Goal: Book appointment/travel/reservation

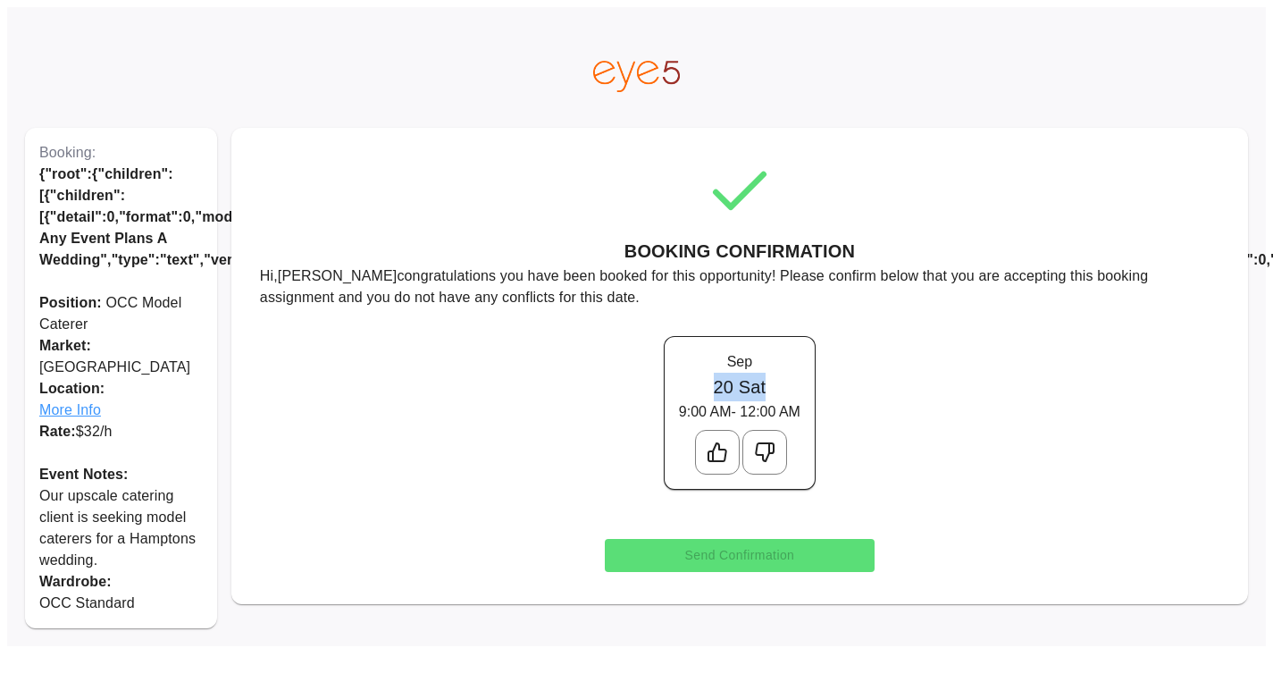
drag, startPoint x: 707, startPoint y: 390, endPoint x: 825, endPoint y: 382, distance: 118.2
click at [801, 382] on h6 "20 Sat" at bounding box center [740, 387] width 122 height 29
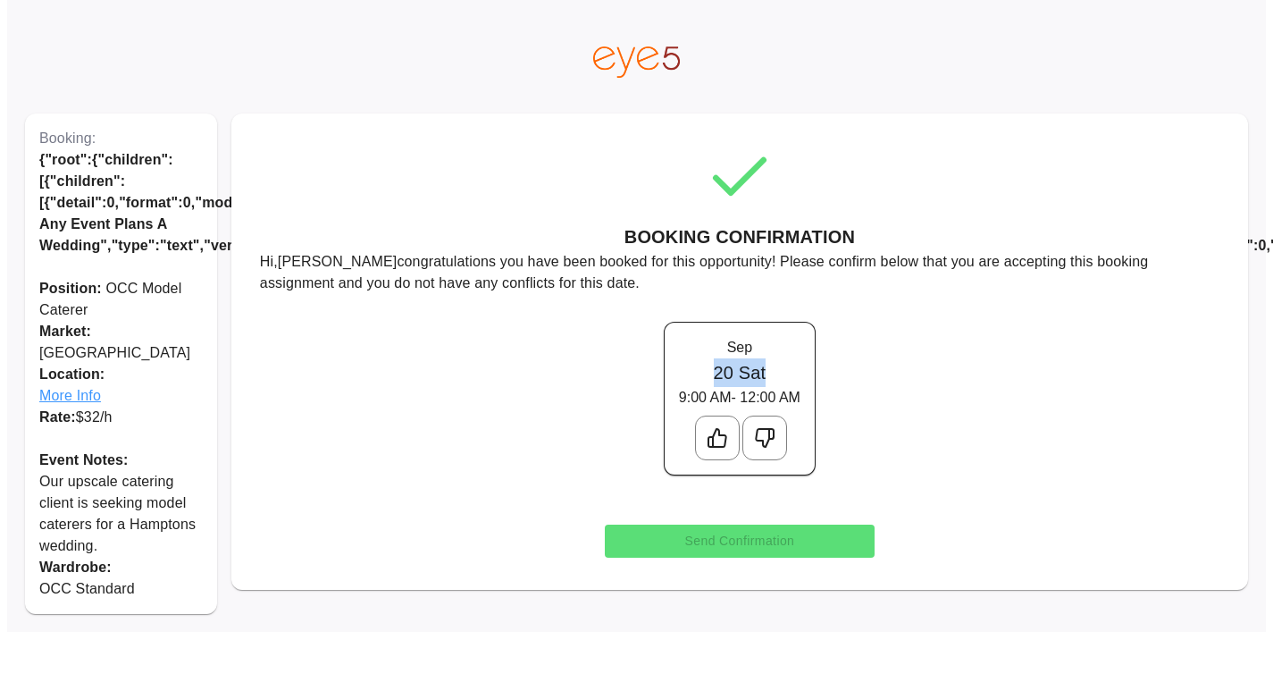
scroll to position [28, 0]
click at [775, 472] on div "[DATE] Sat 9:00 AM - 12:00 AM" at bounding box center [739, 398] width 179 height 180
click at [765, 430] on icon at bounding box center [764, 437] width 21 height 21
drag, startPoint x: 717, startPoint y: 361, endPoint x: 774, endPoint y: 360, distance: 56.3
click at [774, 360] on h6 "20 Sat" at bounding box center [740, 372] width 122 height 29
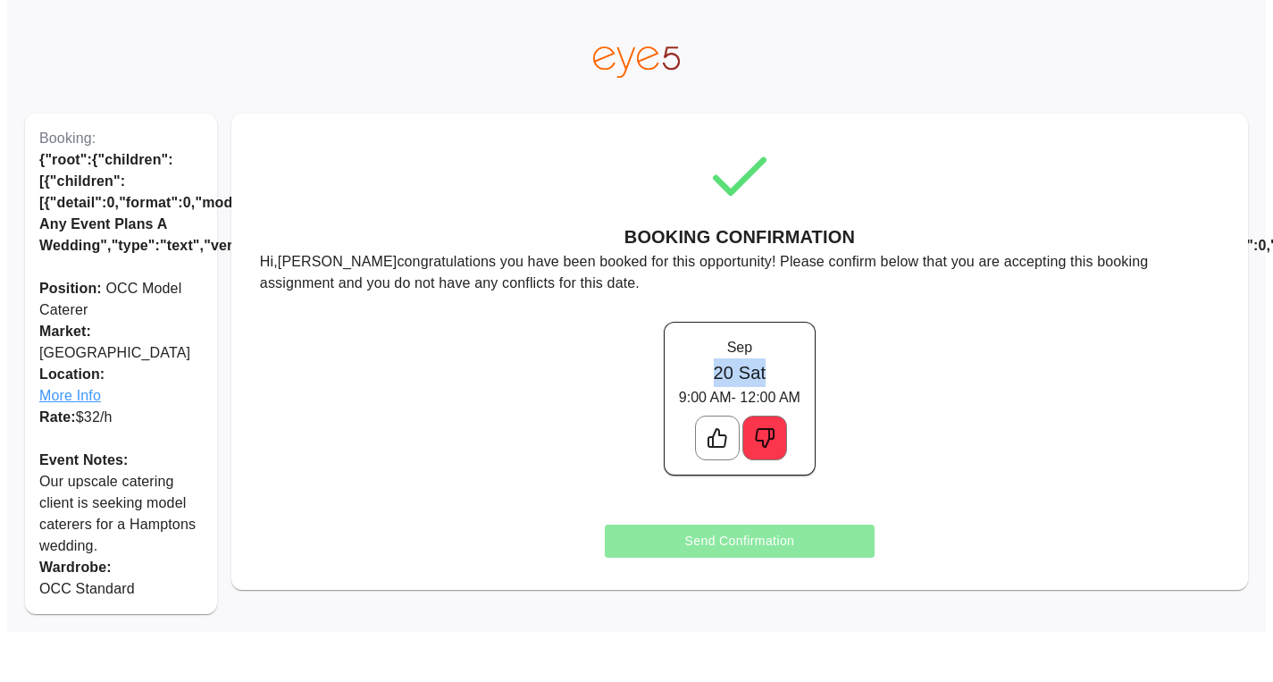
click at [746, 530] on button "Send Confirmation" at bounding box center [740, 540] width 271 height 33
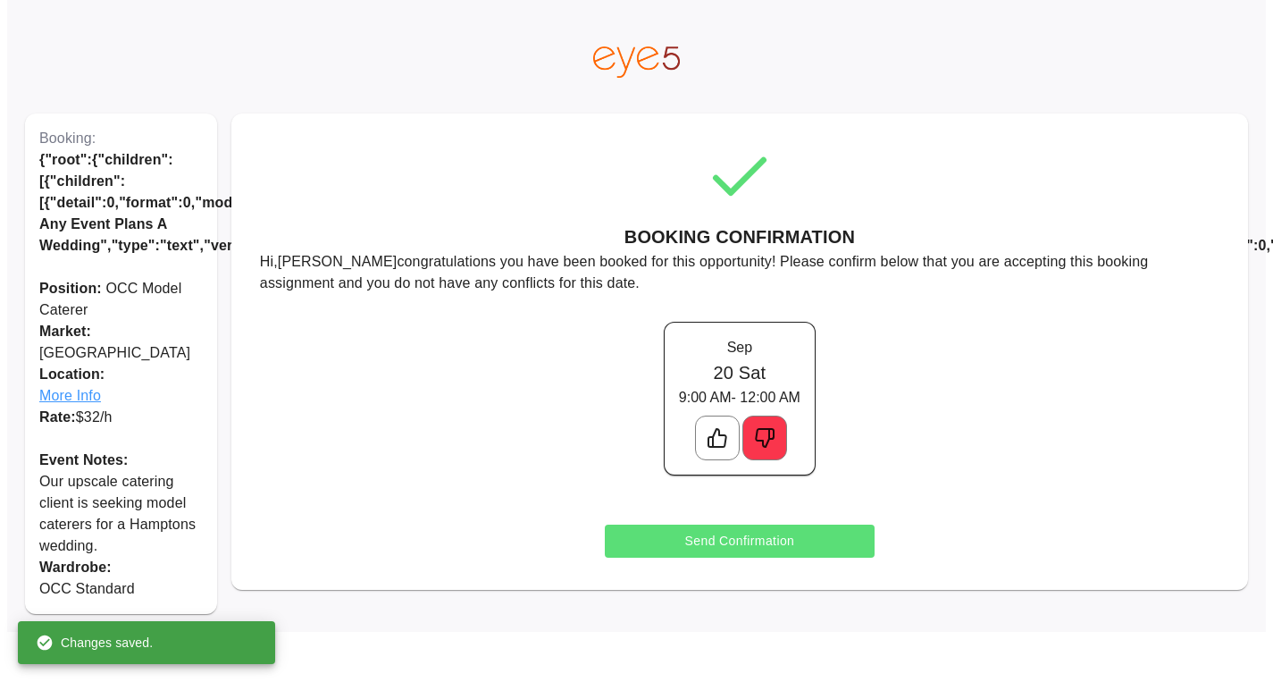
click at [721, 322] on div "[DATE] Sat 9:00 AM - 12:00 AM" at bounding box center [740, 399] width 152 height 154
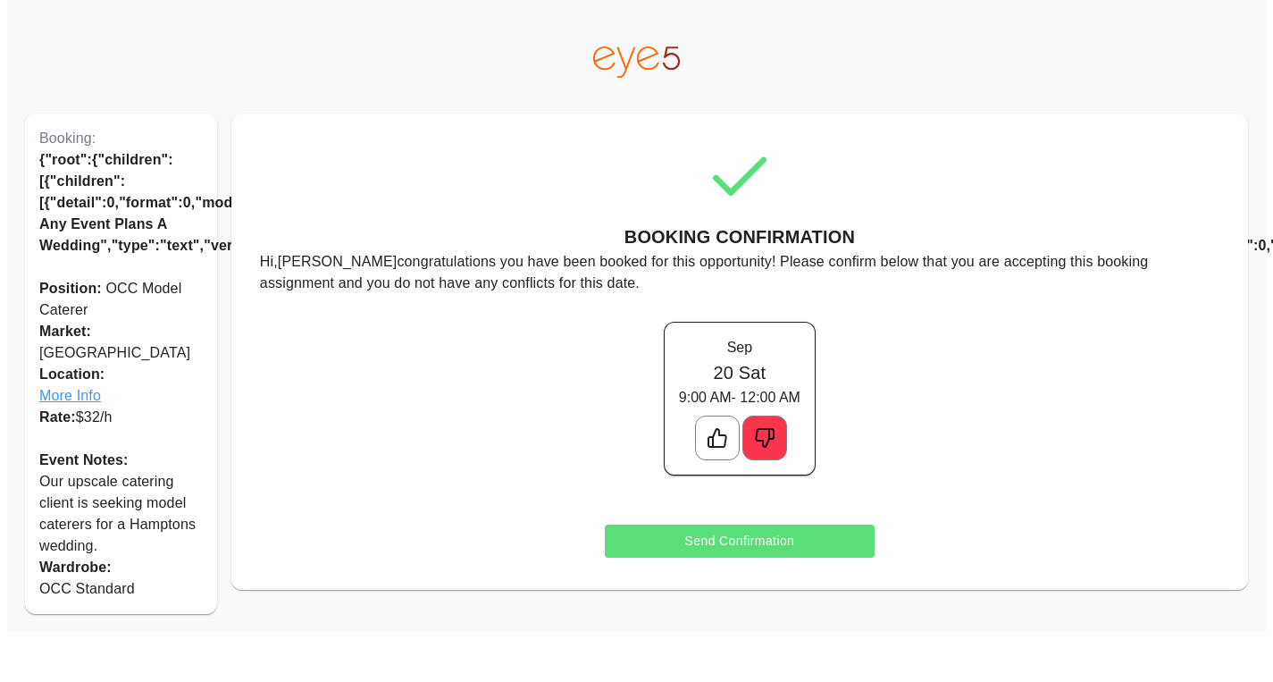
click at [76, 385] on span "More Info" at bounding box center [121, 395] width 164 height 21
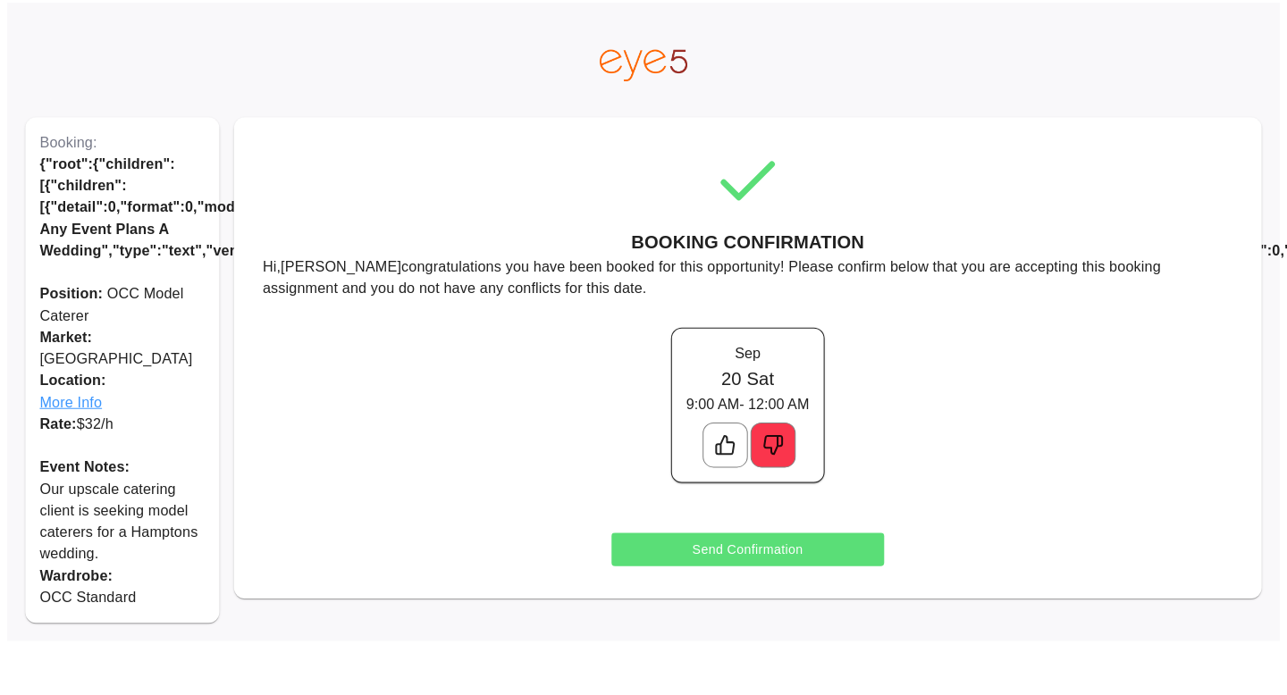
scroll to position [14, 0]
